Goal: Book appointment/travel/reservation

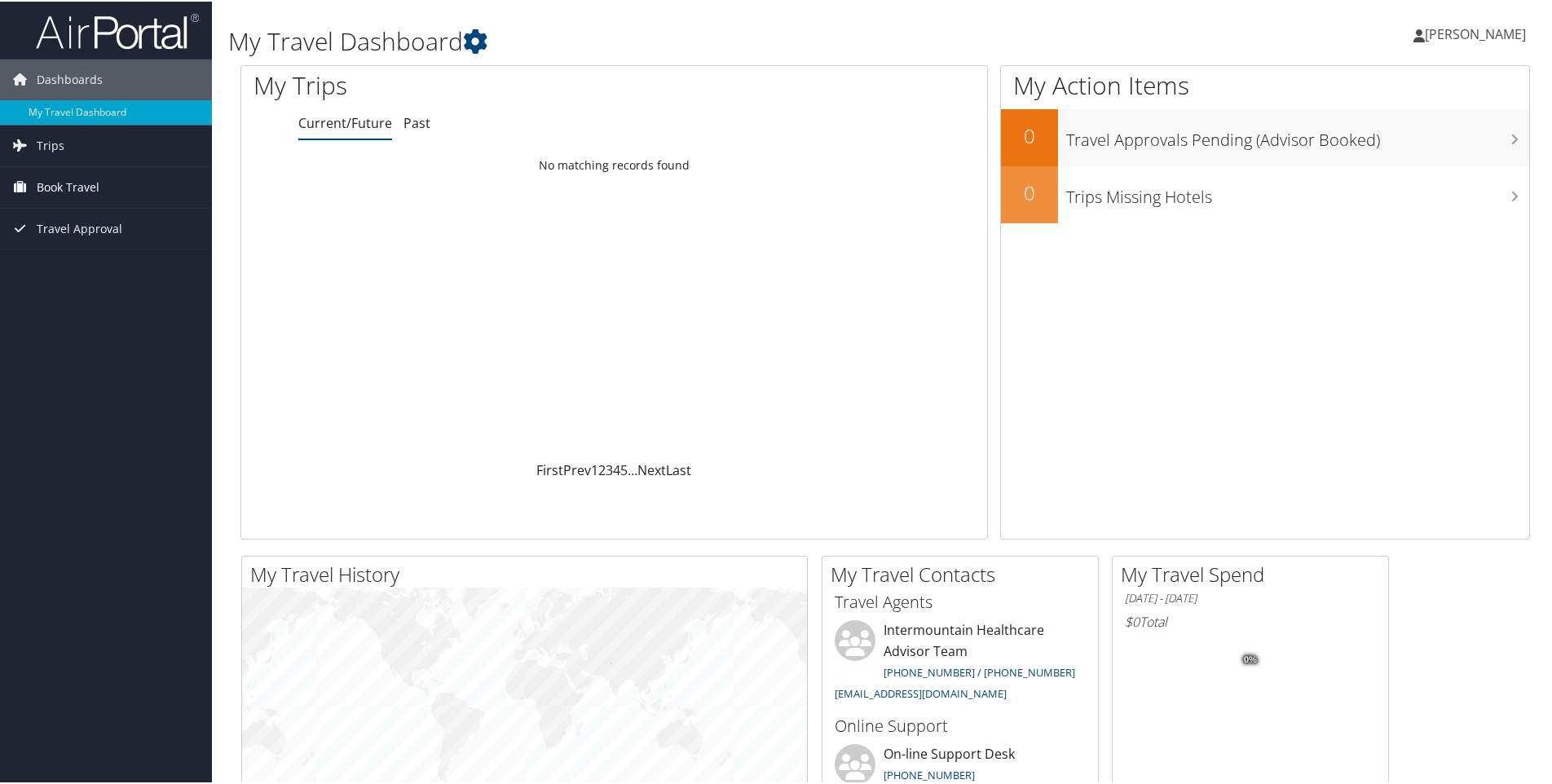
click at [79, 177] on span "Book Travel" at bounding box center [68, 186] width 62 height 41
click at [70, 266] on link "Book/Manage Online Trips" at bounding box center [106, 267] width 212 height 25
